Goal: Find specific page/section: Find specific page/section

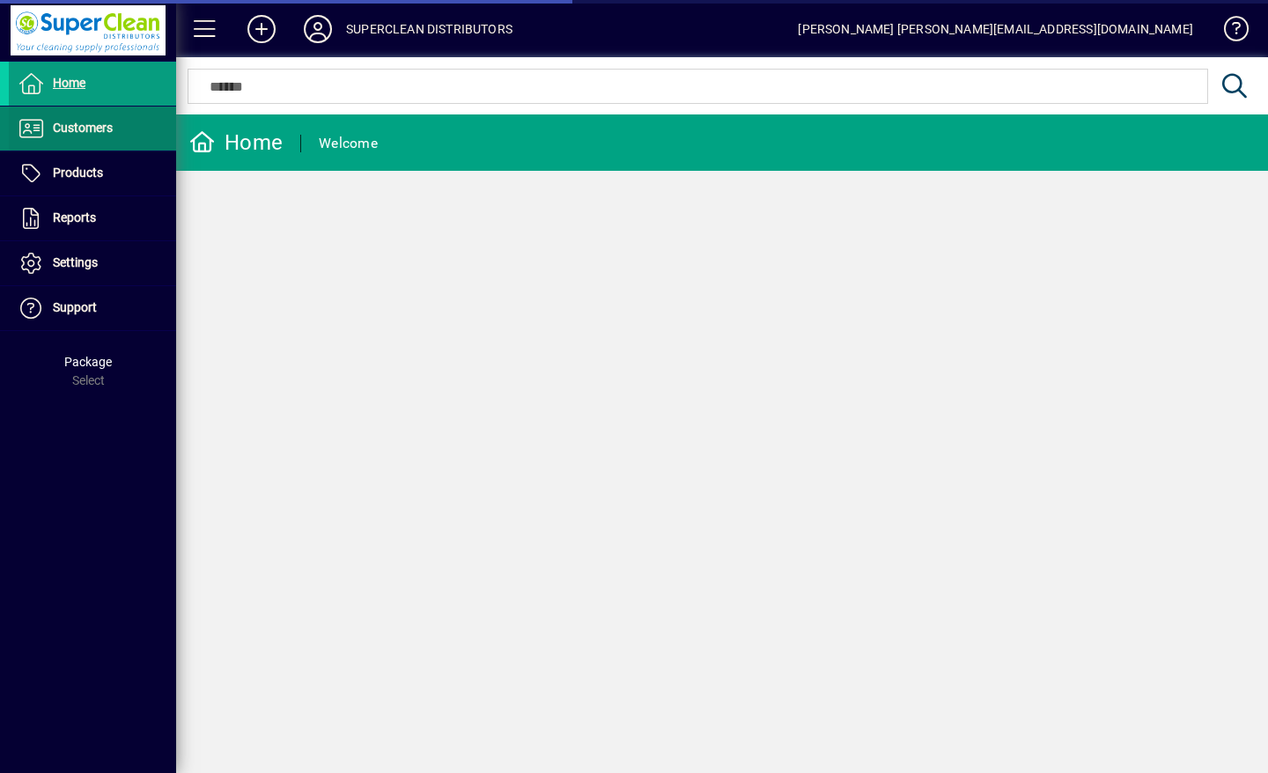
click at [64, 131] on span "Customers" at bounding box center [83, 128] width 60 height 14
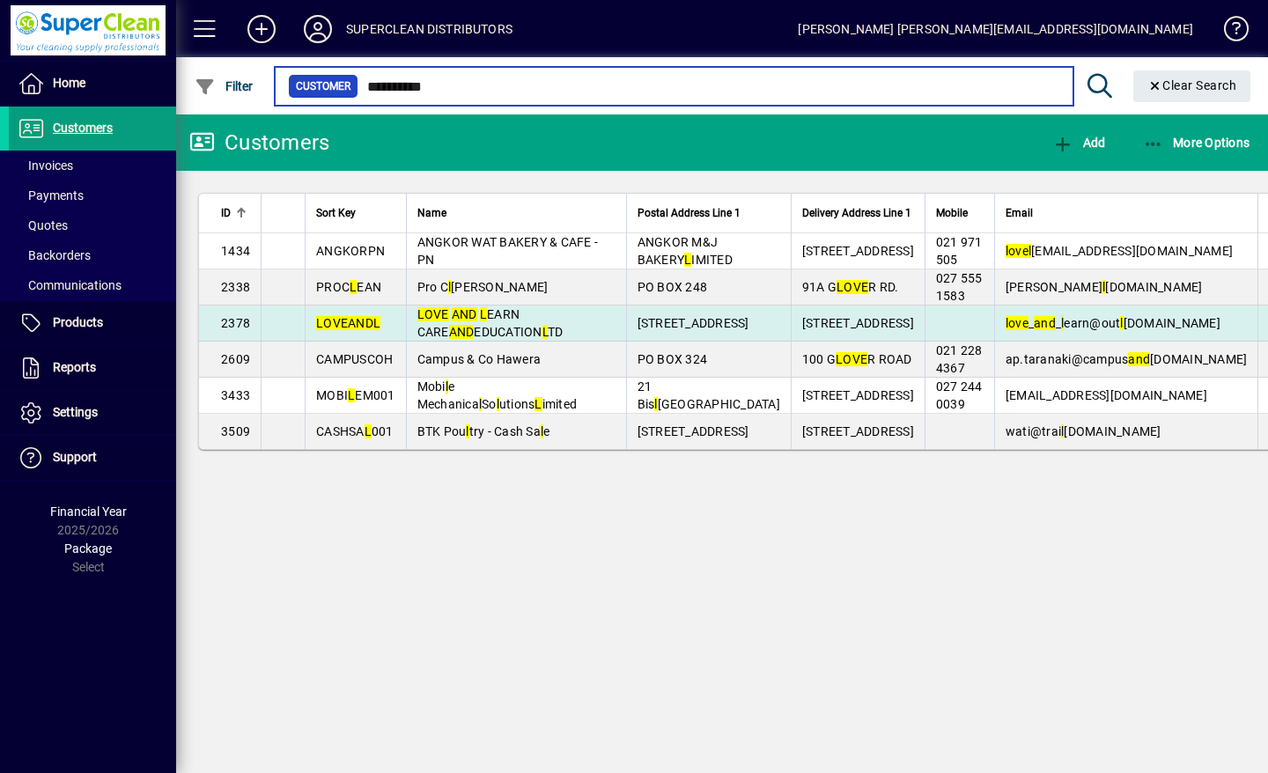
type input "**********"
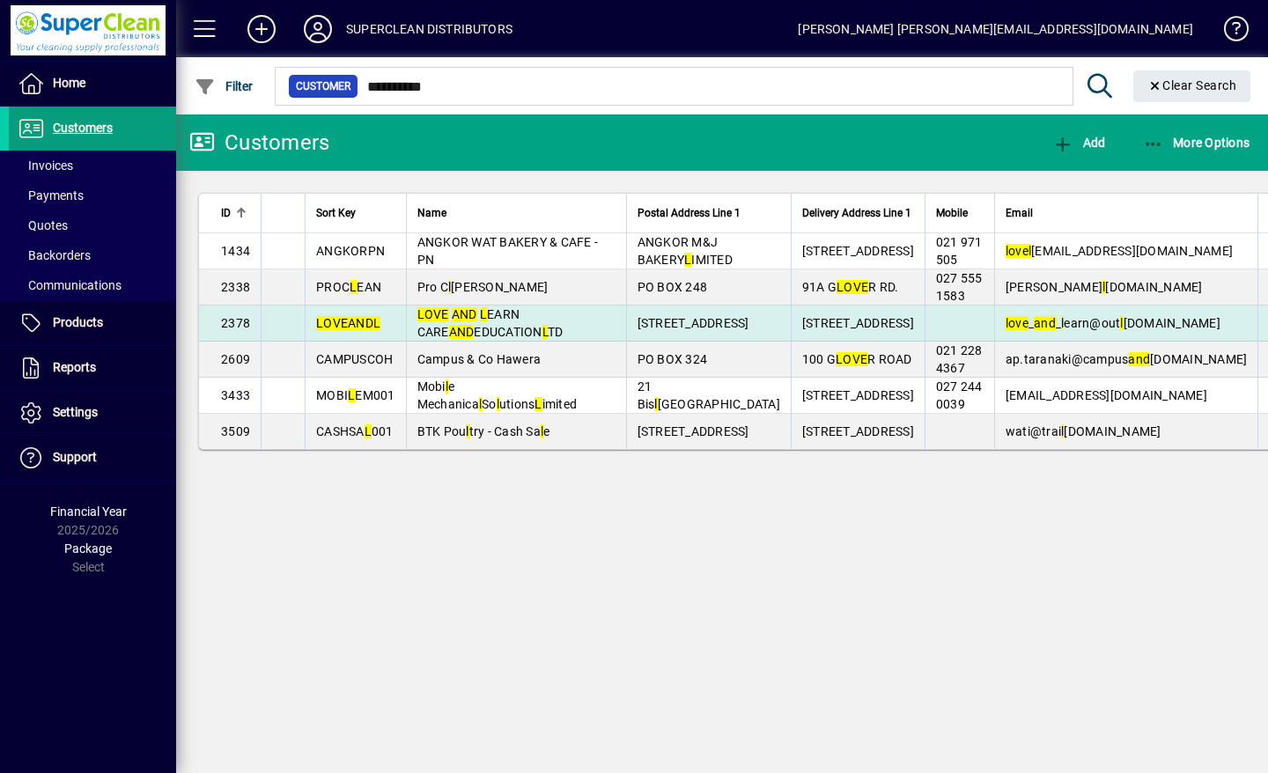
click at [496, 339] on span "LOVE AND L EARN CARE AND EDUCATION L TD" at bounding box center [491, 323] width 146 height 32
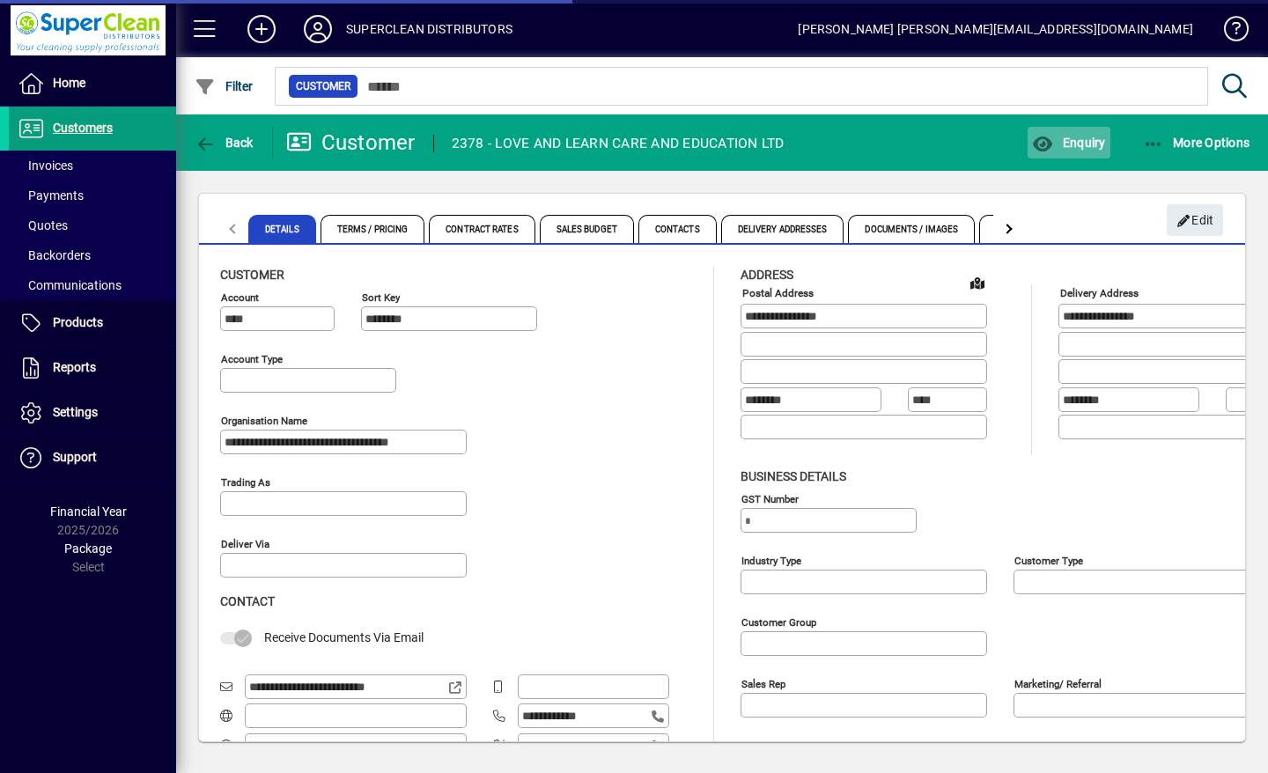
click at [1076, 144] on span "Enquiry" at bounding box center [1068, 143] width 73 height 14
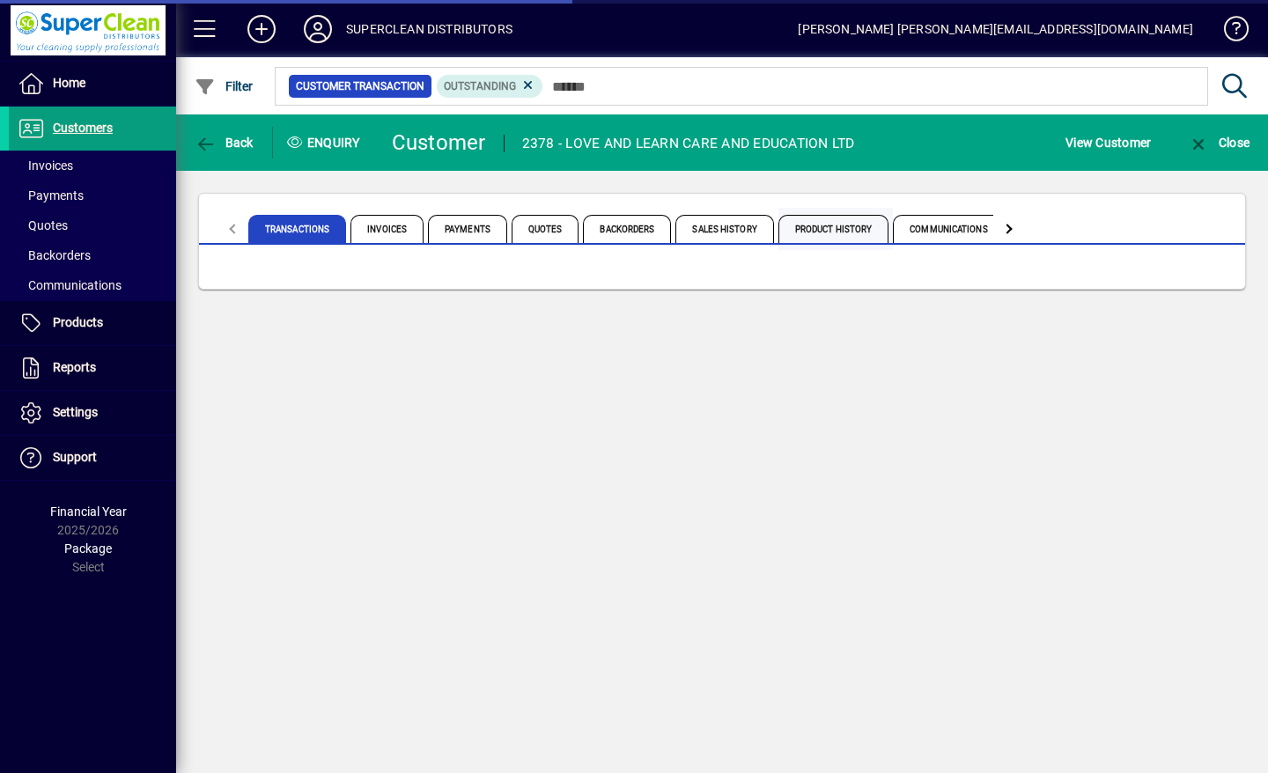
click at [833, 227] on span "Product History" at bounding box center [834, 229] width 111 height 28
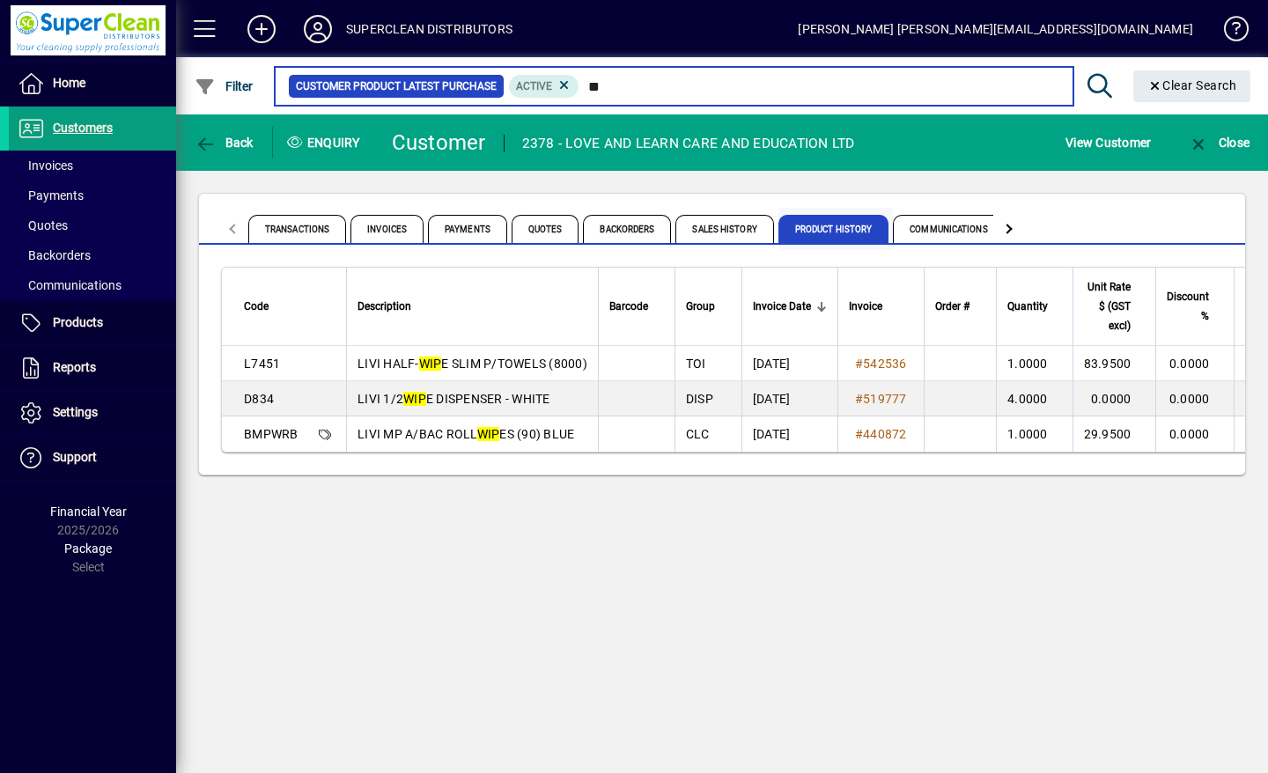
type input "*"
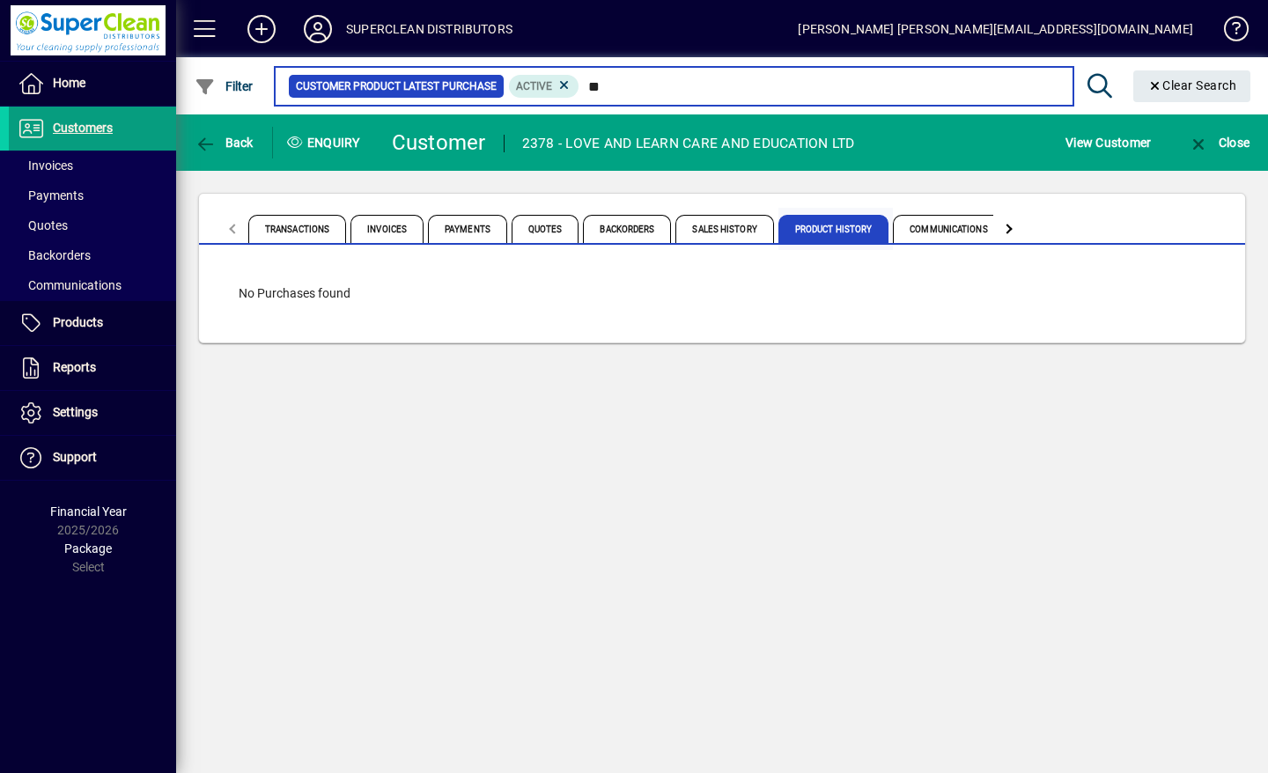
type input "*"
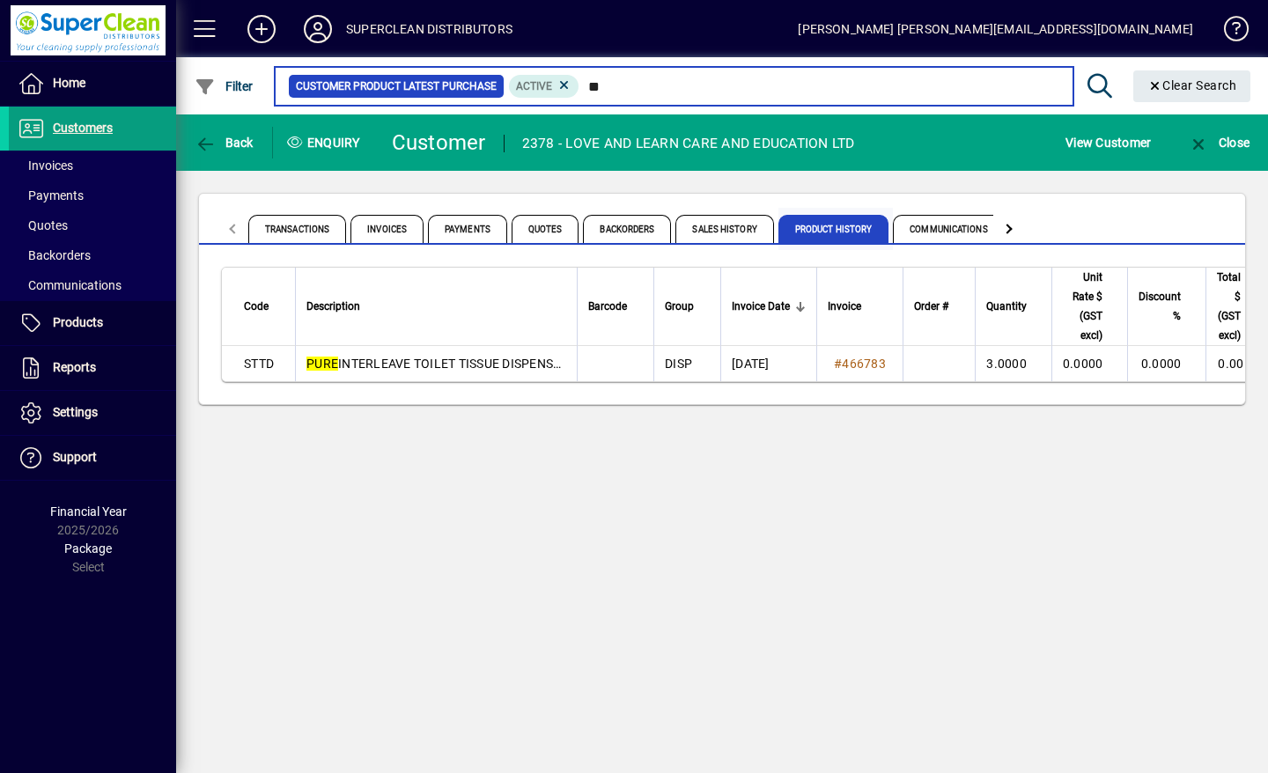
type input "*"
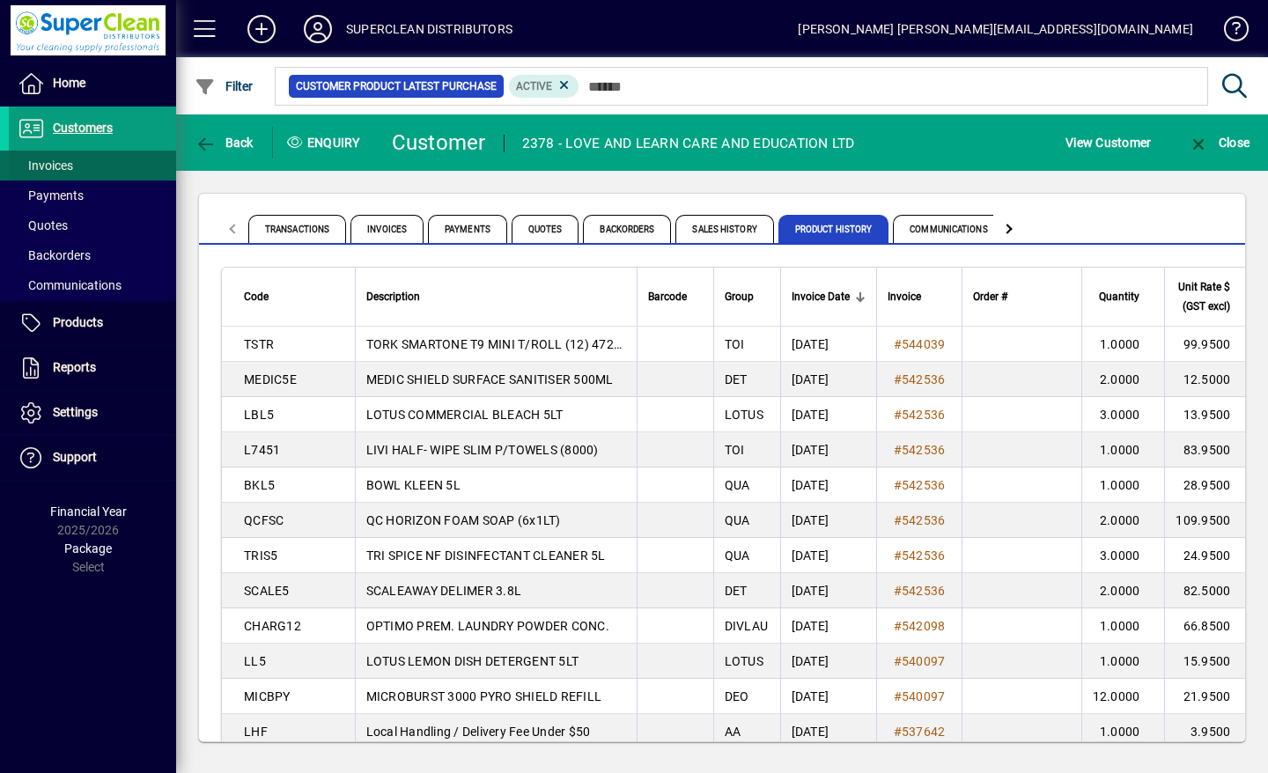
click at [37, 166] on span "Invoices" at bounding box center [45, 166] width 55 height 14
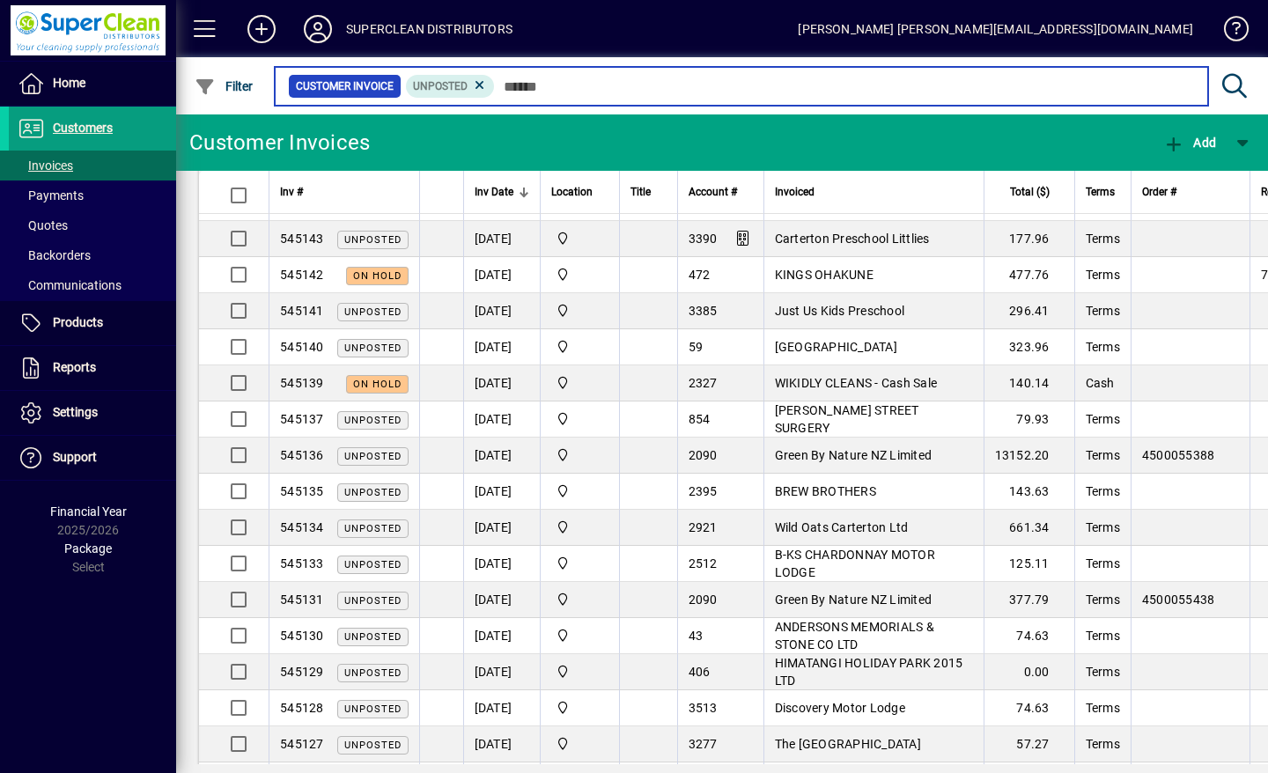
scroll to position [1404, 0]
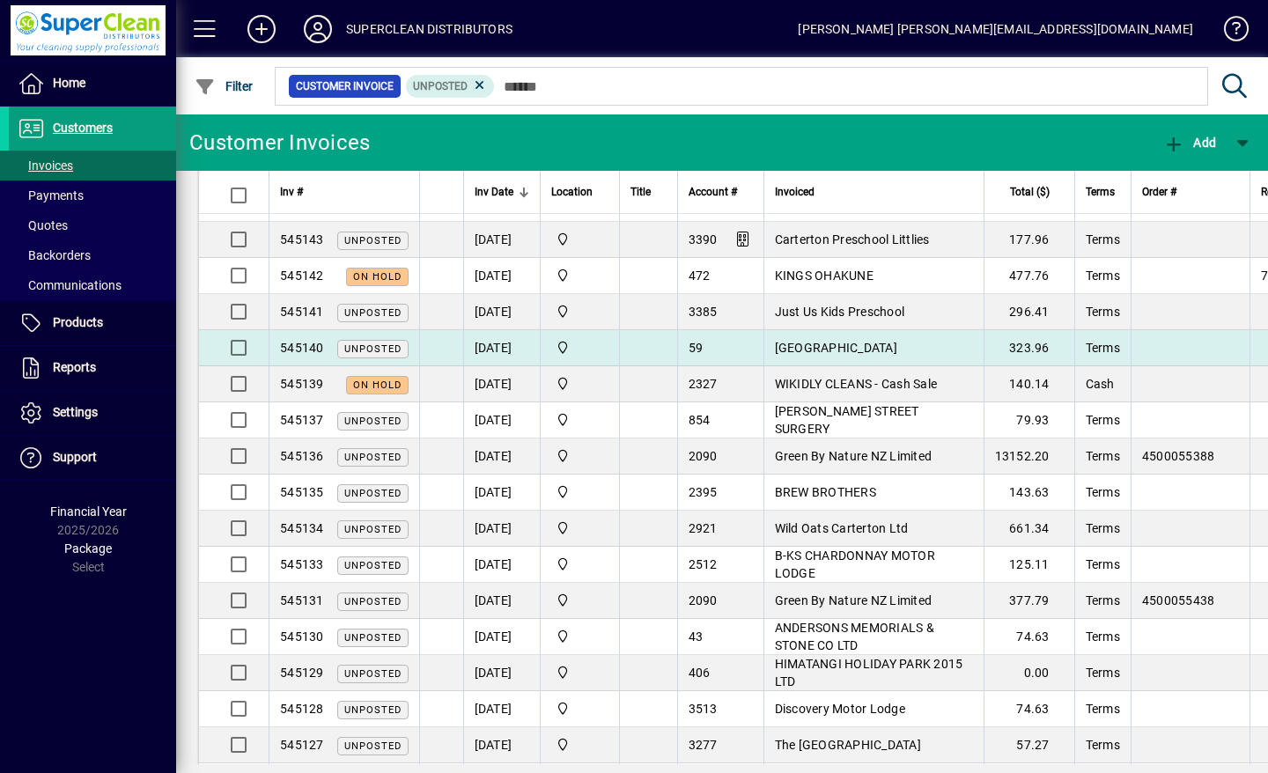
click at [823, 341] on span "Arahunga School" at bounding box center [836, 348] width 122 height 14
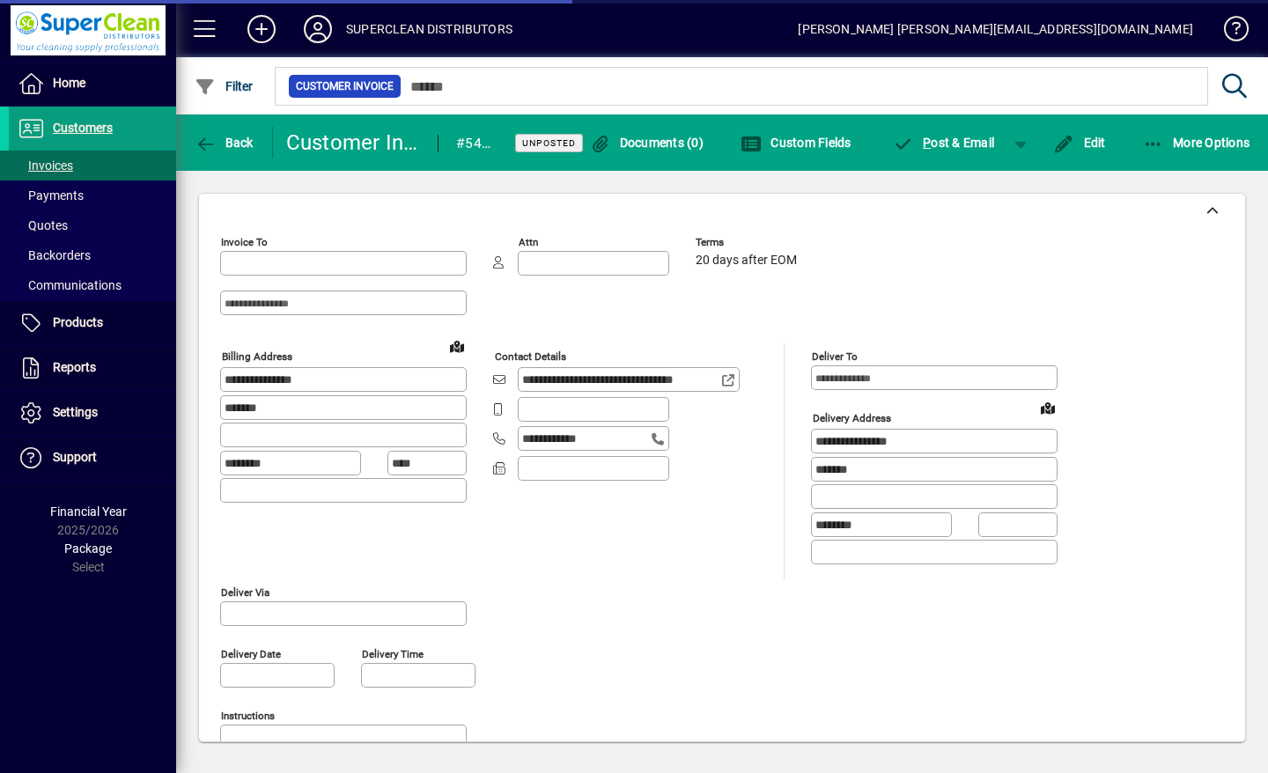
type input "**********"
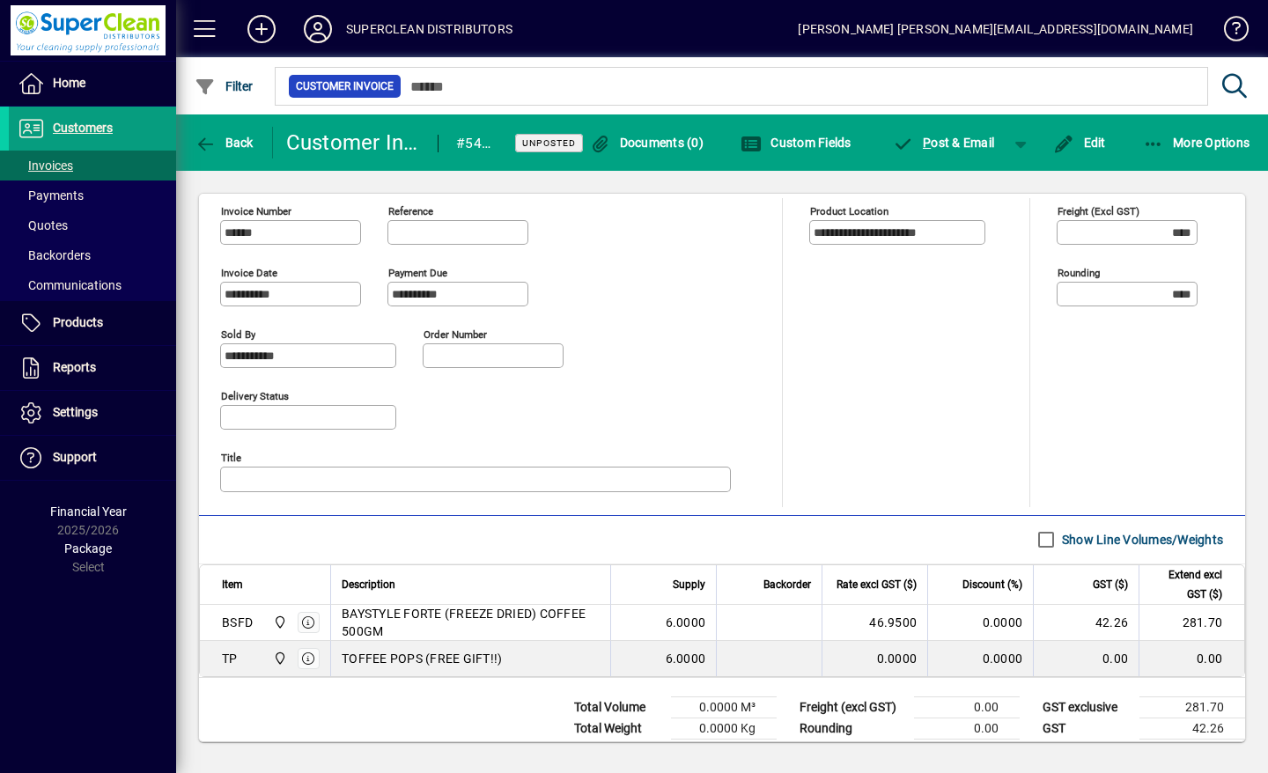
scroll to position [706, 0]
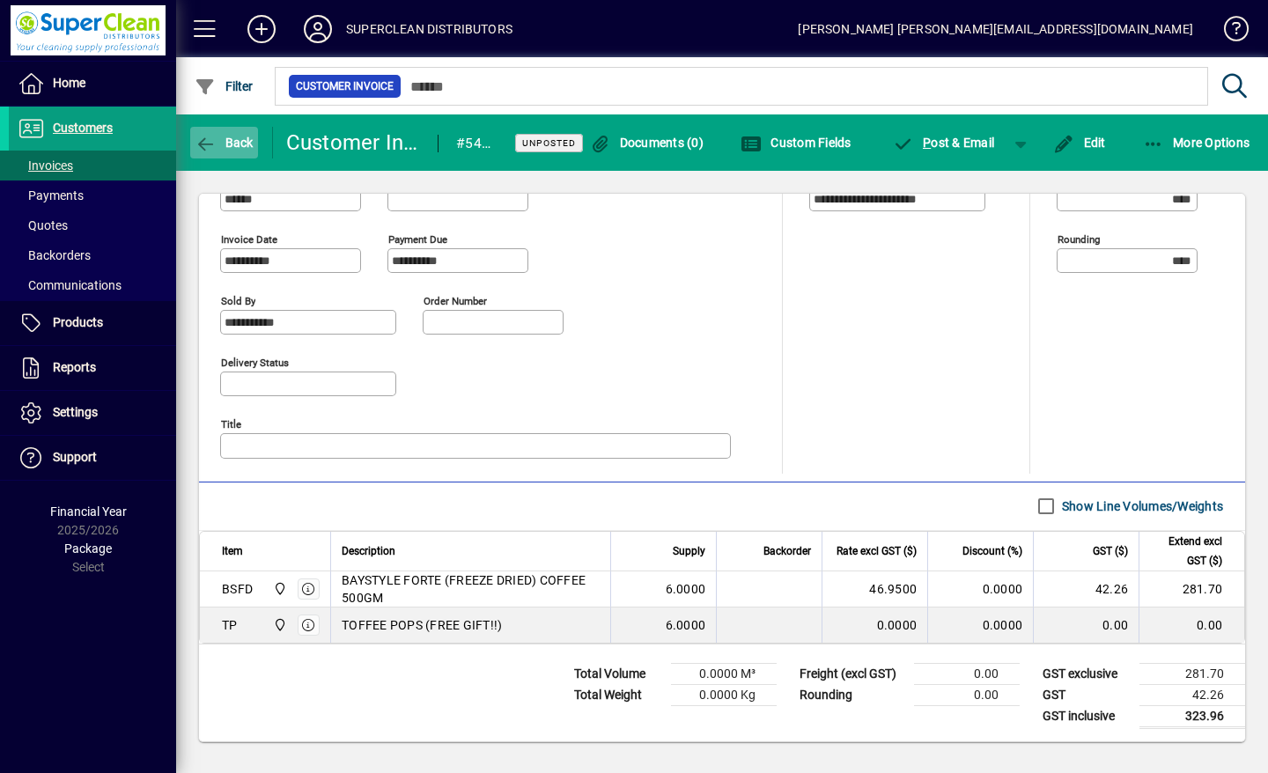
click at [236, 149] on span "Back" at bounding box center [224, 143] width 59 height 14
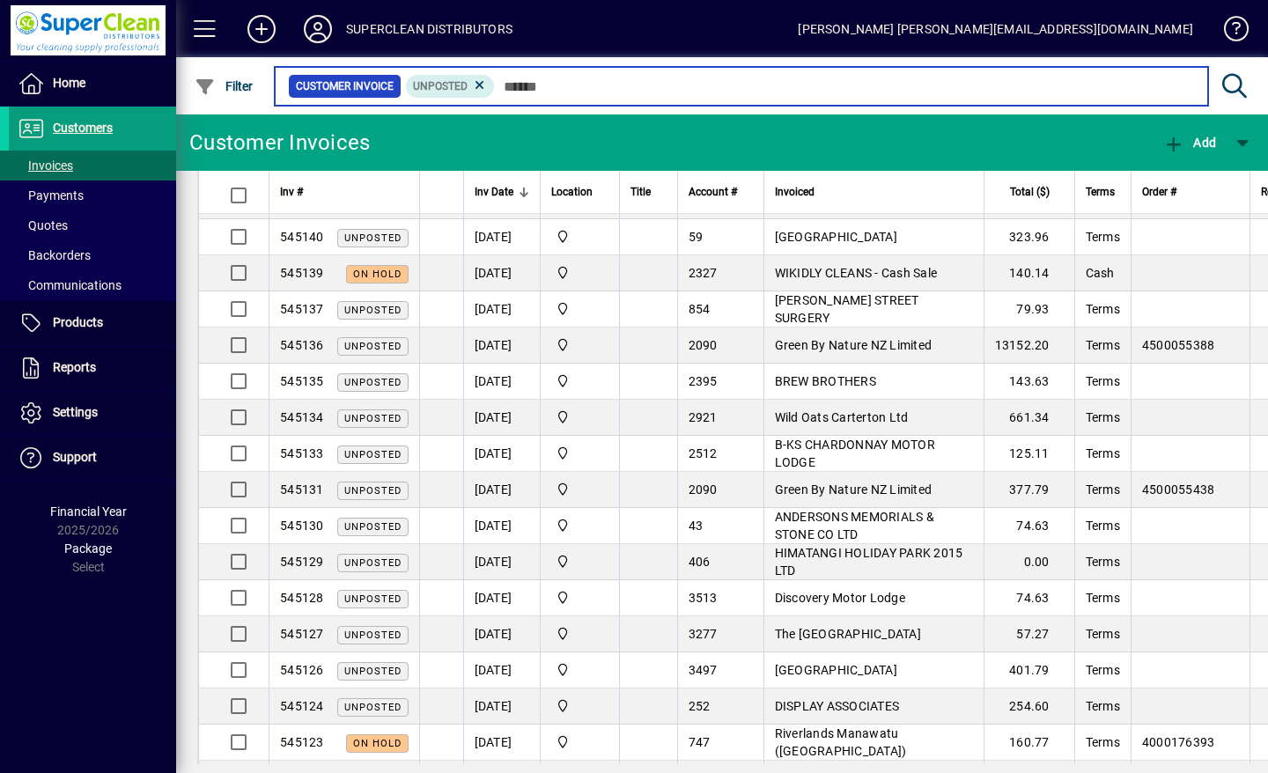
scroll to position [1511, 0]
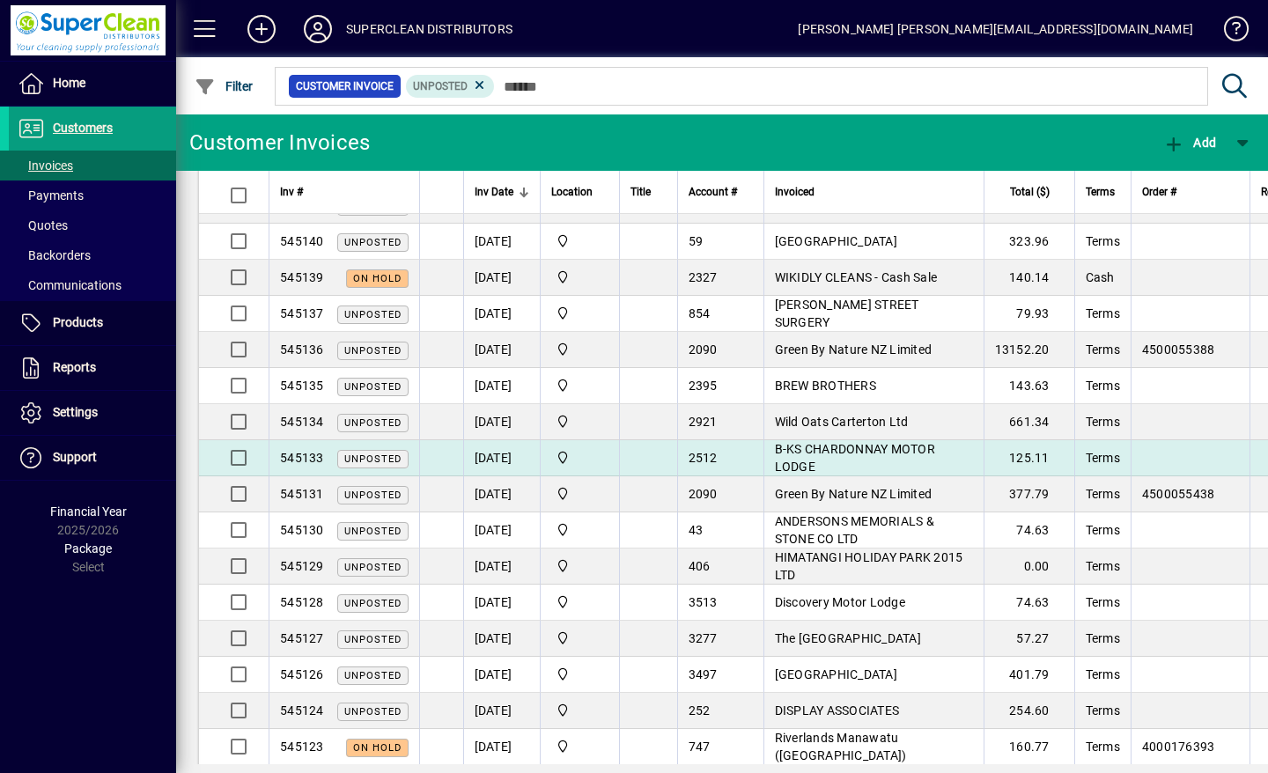
click at [875, 440] on td "B-KS CHARDONNAY MOTOR LODGE" at bounding box center [874, 458] width 220 height 36
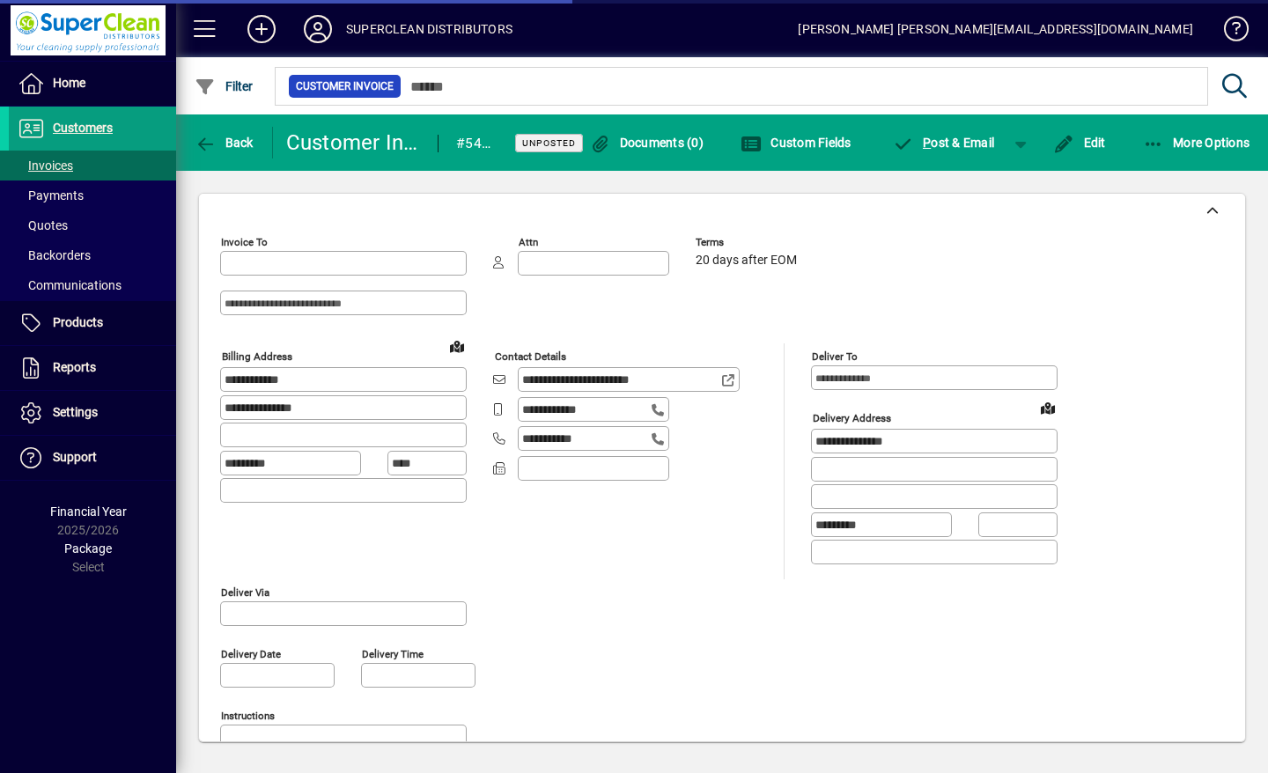
type input "**********"
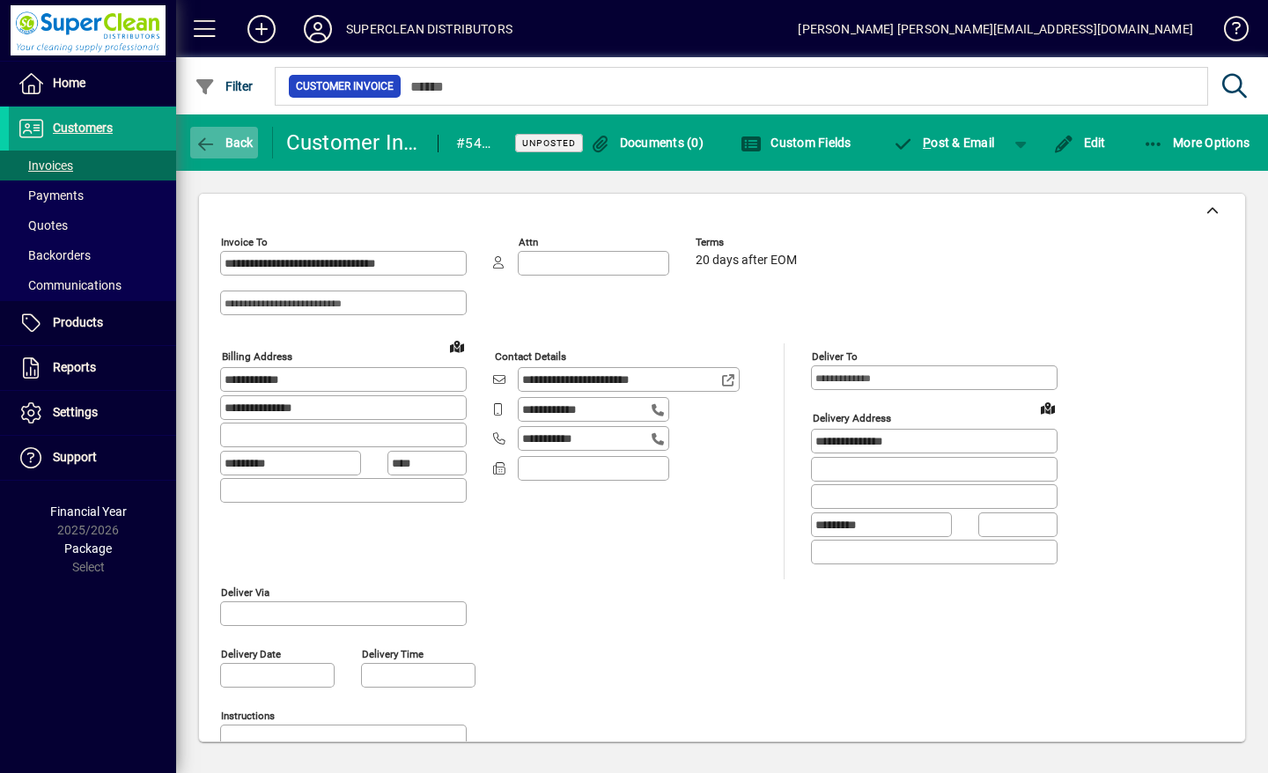
click at [220, 154] on span "button" at bounding box center [224, 143] width 68 height 42
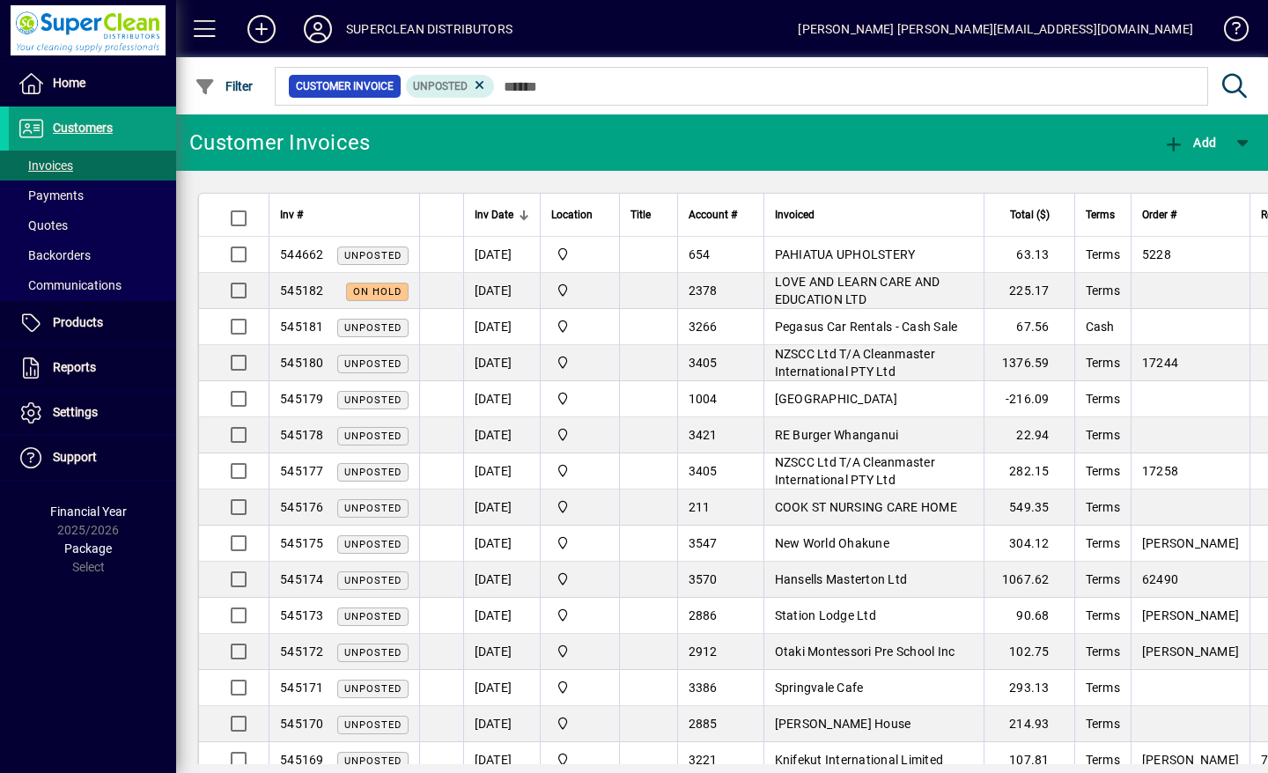
click at [310, 38] on icon at bounding box center [317, 29] width 35 height 28
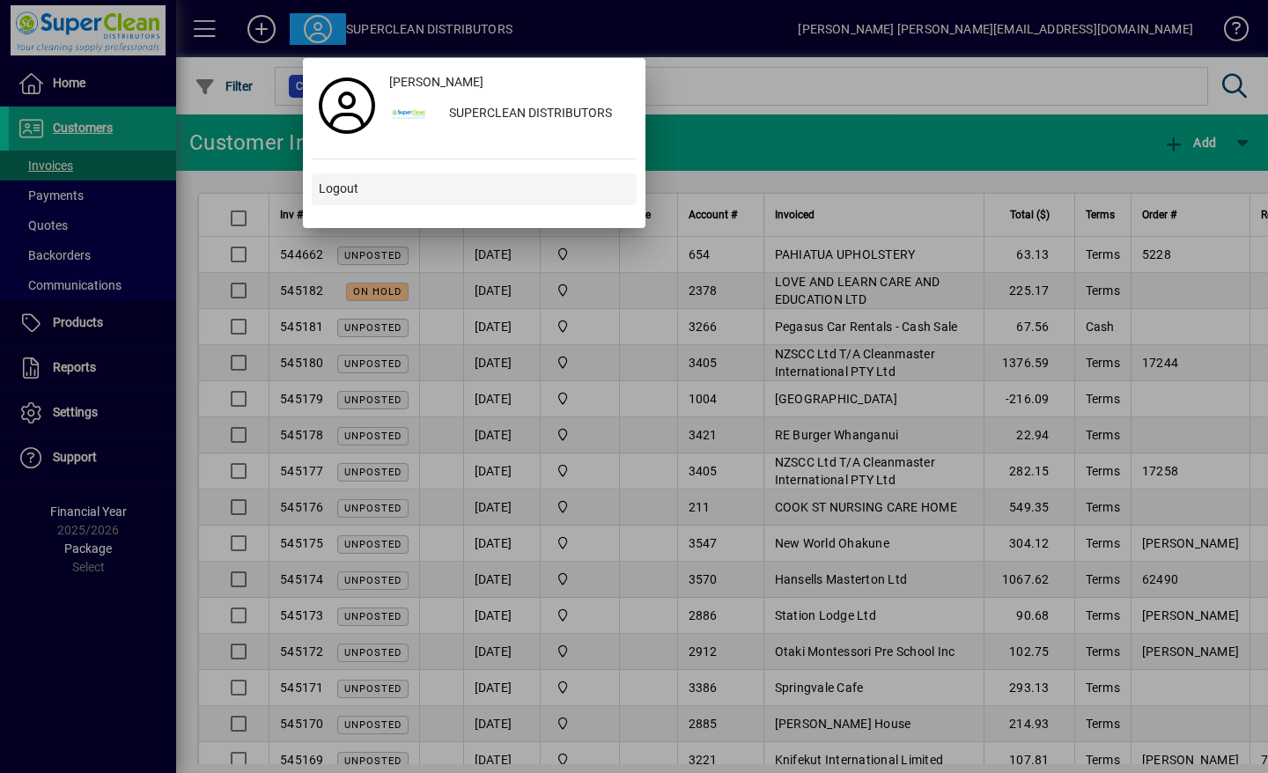
click at [347, 195] on span "Logout" at bounding box center [339, 189] width 40 height 18
